Goal: Task Accomplishment & Management: Manage account settings

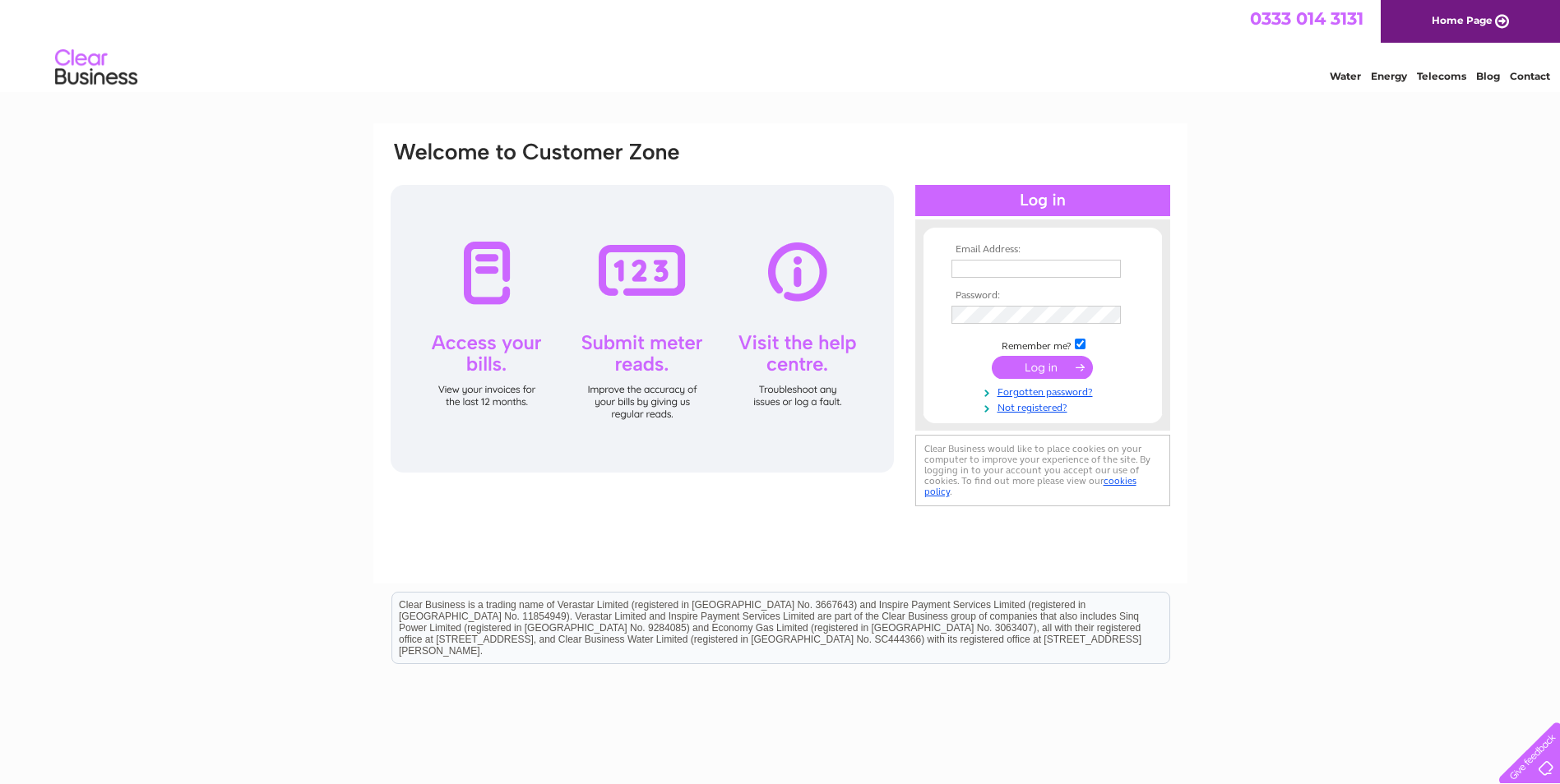
type input "sales@pipemorescotland.co.uk"
click at [1010, 366] on input "submit" at bounding box center [1042, 367] width 101 height 23
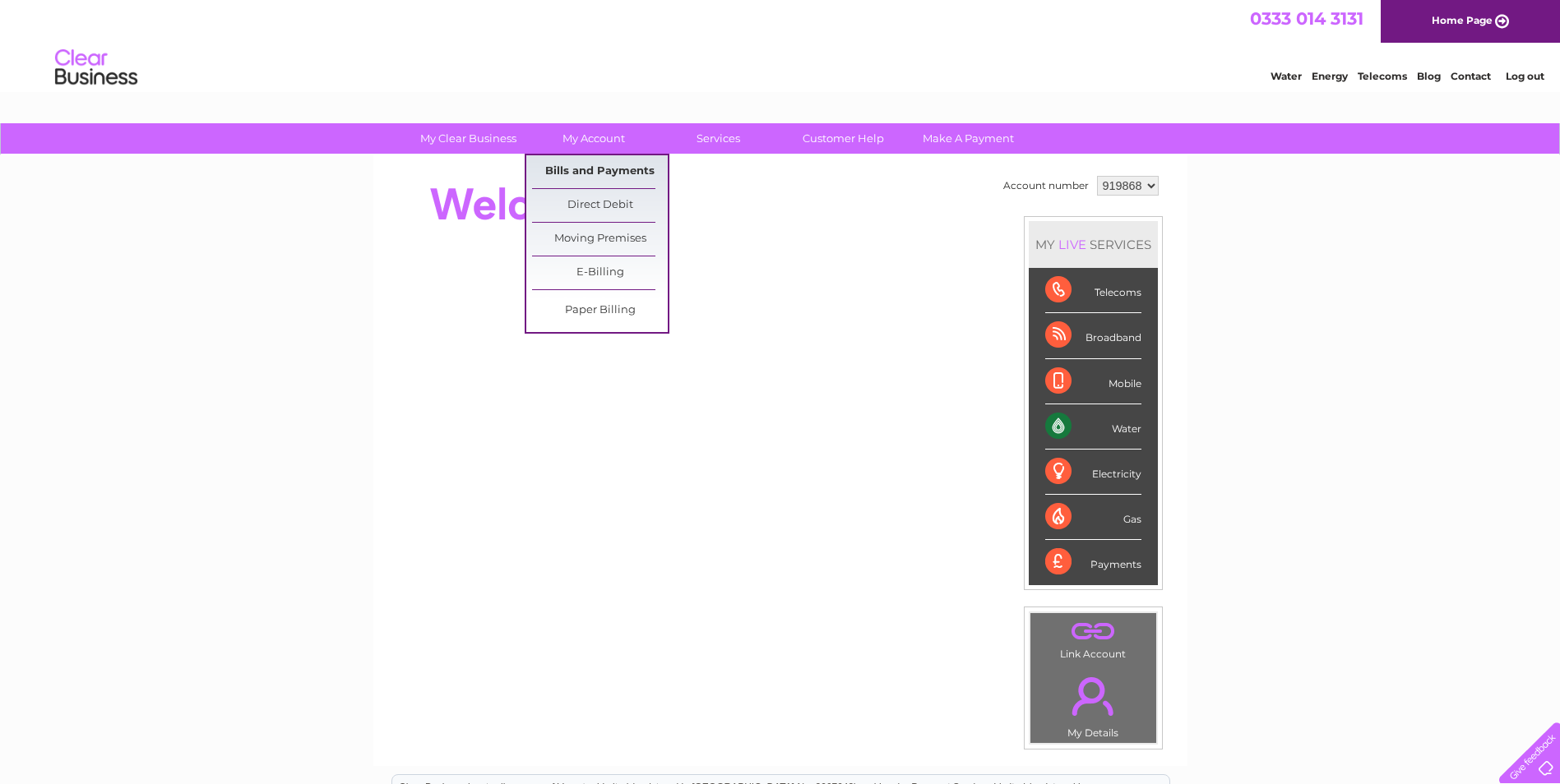
click at [572, 179] on link "Bills and Payments" at bounding box center [599, 172] width 136 height 33
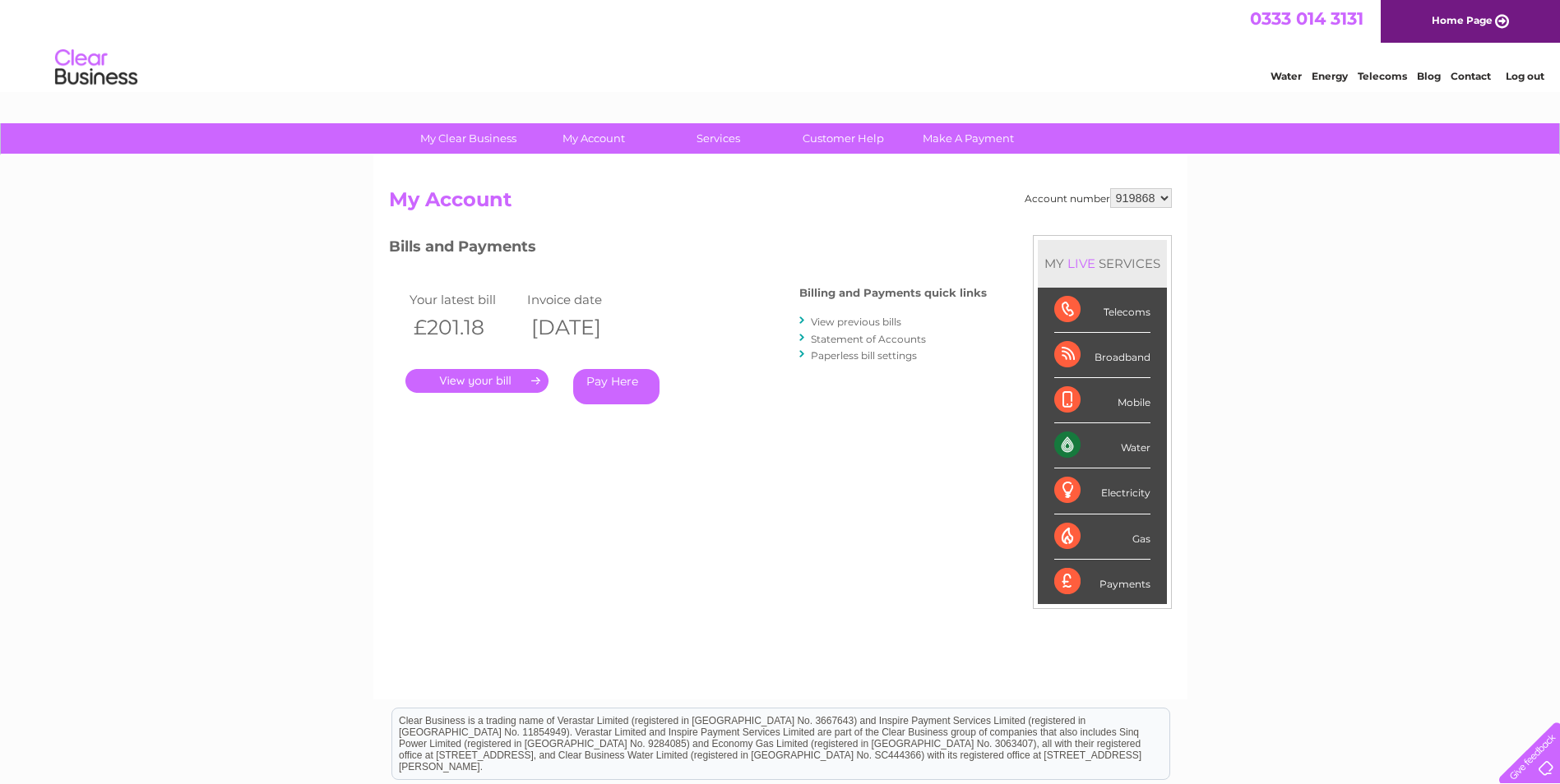
click at [505, 385] on link "." at bounding box center [476, 381] width 143 height 24
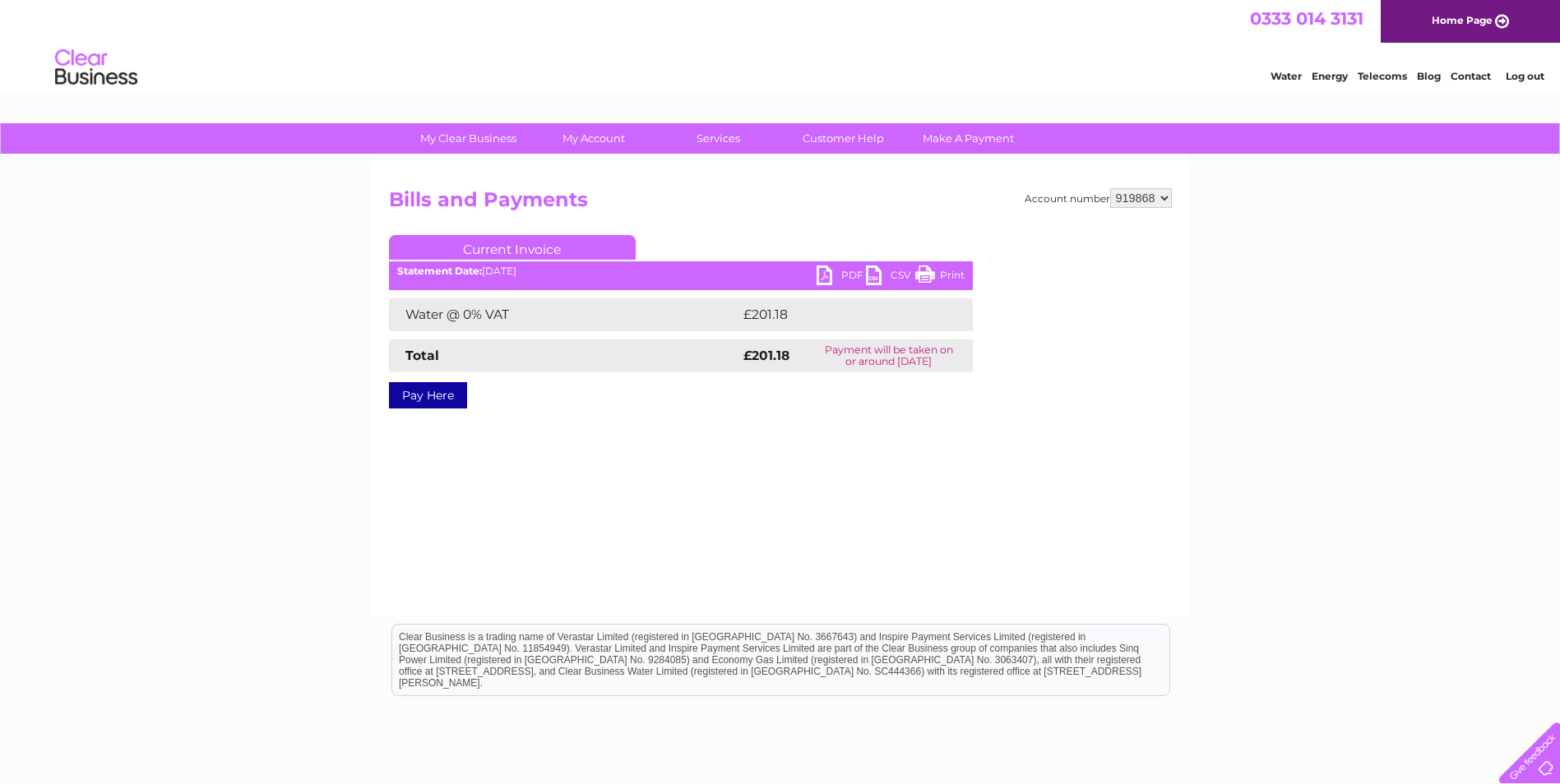
click at [834, 274] on link "PDF" at bounding box center [841, 277] width 49 height 24
click at [839, 272] on link "PDF" at bounding box center [841, 277] width 49 height 24
click at [855, 265] on ul "Current Invoice" at bounding box center [681, 250] width 584 height 30
